Goal: Navigation & Orientation: Find specific page/section

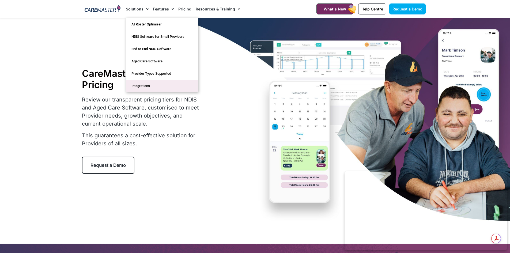
click at [143, 85] on link "Integrations" at bounding box center [162, 86] width 72 height 12
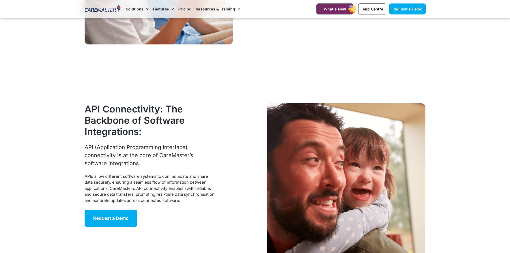
scroll to position [1144, 0]
